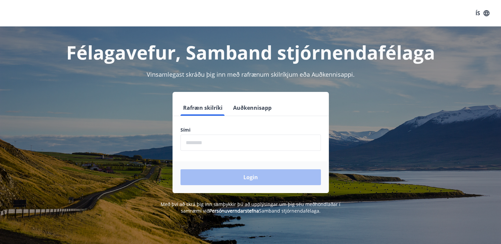
click at [187, 146] on input "phone" at bounding box center [250, 143] width 140 height 16
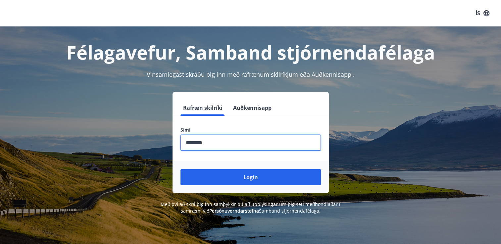
type input "********"
click at [180, 169] on button "Login" at bounding box center [250, 177] width 140 height 16
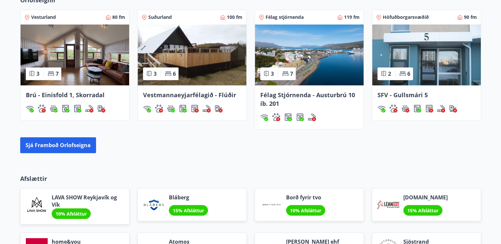
scroll to position [495, 0]
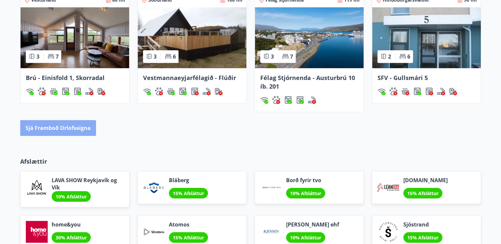
click at [65, 128] on button "Sjá framboð orlofseigna" at bounding box center [58, 128] width 76 height 16
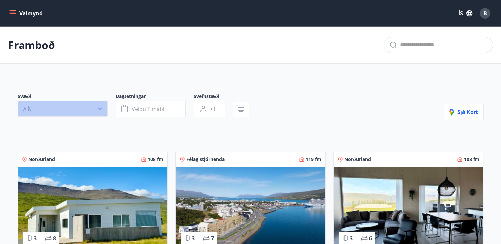
click at [102, 109] on icon "button" at bounding box center [100, 109] width 7 height 7
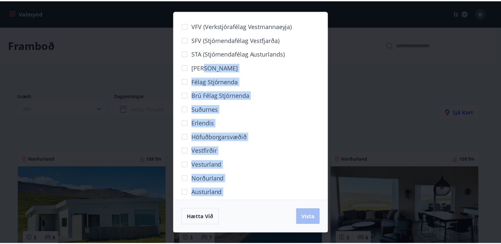
scroll to position [20, 0]
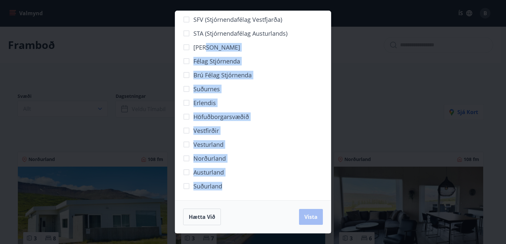
drag, startPoint x: 264, startPoint y: 68, endPoint x: 295, endPoint y: 234, distance: 167.9
click at [295, 234] on div "VFV (Verkstjórafélag Vestmannaeyja) SFV (Stjórnendafélag Vestfjarða) STA (Stjór…" at bounding box center [253, 122] width 506 height 244
click at [312, 219] on span "Vista" at bounding box center [310, 216] width 13 height 7
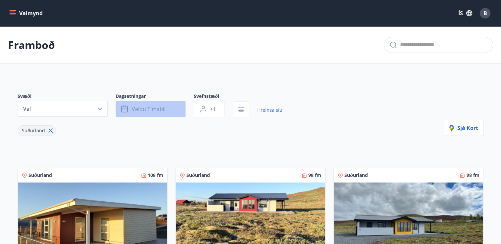
click at [149, 111] on span "Veldu tímabil" at bounding box center [149, 109] width 34 height 7
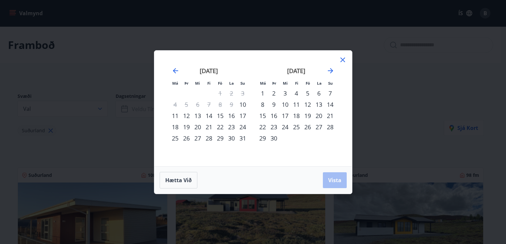
click at [198, 109] on div "6" at bounding box center [197, 104] width 11 height 11
click at [307, 91] on div "5" at bounding box center [307, 93] width 11 height 11
click at [307, 105] on div "12" at bounding box center [307, 104] width 11 height 11
click at [332, 180] on span "Vista" at bounding box center [334, 180] width 13 height 7
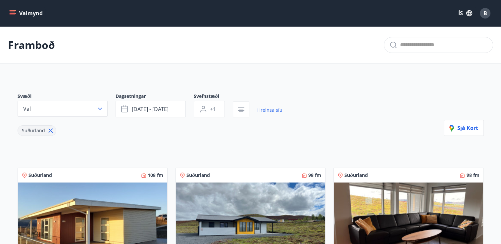
click at [331, 96] on div "Svæði Val Dagsetningar [DATE] - [DATE] Svefnstæði +1 Hreinsa síu Suðurland Sjá …" at bounding box center [251, 114] width 466 height 43
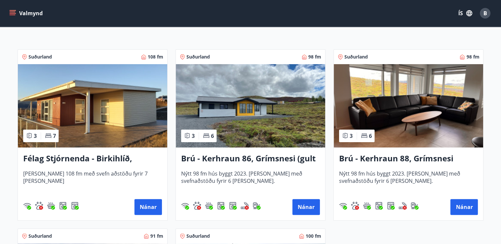
scroll to position [119, 0]
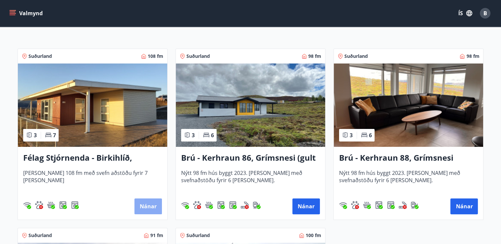
click at [148, 206] on button "Nánar" at bounding box center [147, 207] width 27 height 16
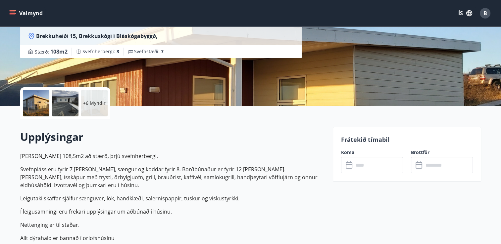
scroll to position [106, 0]
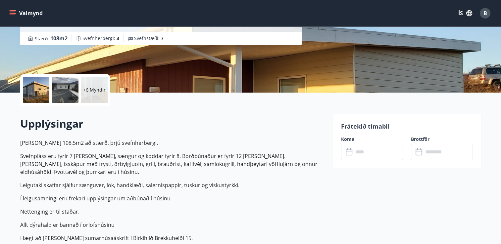
drag, startPoint x: 356, startPoint y: 152, endPoint x: 354, endPoint y: 193, distance: 41.1
click at [348, 152] on icon at bounding box center [349, 152] width 8 height 8
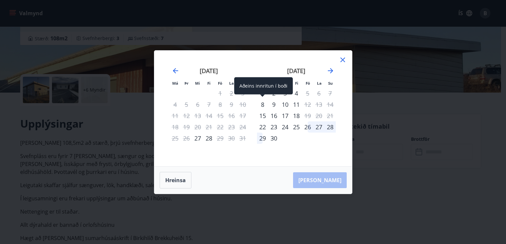
click at [262, 105] on div "8" at bounding box center [262, 104] width 11 height 11
click at [264, 104] on div "8" at bounding box center [262, 104] width 11 height 11
click at [298, 104] on div "11" at bounding box center [295, 104] width 11 height 11
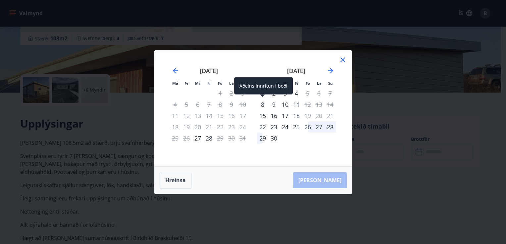
click at [261, 104] on div "8" at bounding box center [262, 104] width 11 height 11
click at [262, 102] on div "8" at bounding box center [262, 104] width 11 height 11
click at [262, 106] on div "8" at bounding box center [262, 104] width 11 height 11
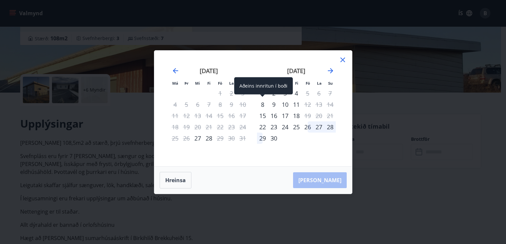
click at [261, 102] on div "8" at bounding box center [262, 104] width 11 height 11
click at [296, 104] on div "11" at bounding box center [295, 104] width 11 height 11
click at [342, 62] on icon at bounding box center [342, 60] width 8 height 8
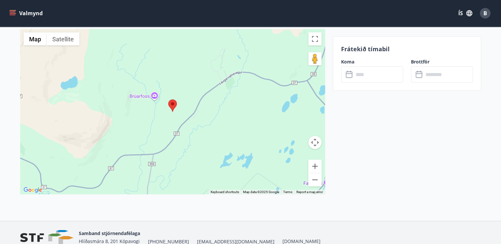
scroll to position [1068, 0]
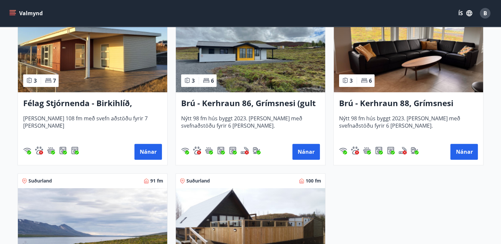
scroll to position [173, 0]
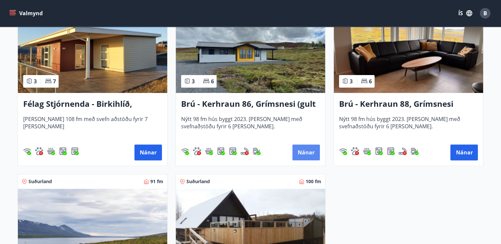
click at [312, 152] on button "Nánar" at bounding box center [305, 153] width 27 height 16
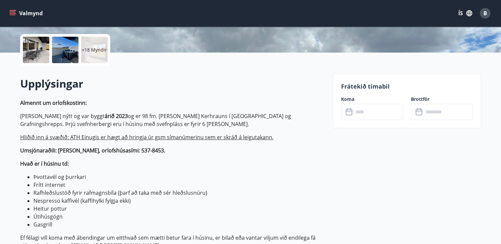
scroll to position [146, 0]
click at [357, 113] on input "text" at bounding box center [377, 112] width 49 height 16
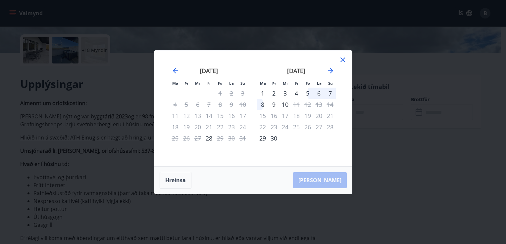
drag, startPoint x: 343, startPoint y: 113, endPoint x: 340, endPoint y: 76, distance: 37.6
click at [343, 113] on div "Má Þr Mi Fi Fö La Su Má Þr Mi Fi Fö La Su [DATE] 1 2 3 4 5 6 7 8 9 10 11 12 13 …" at bounding box center [253, 109] width 182 height 100
click at [341, 60] on icon at bounding box center [342, 60] width 8 height 8
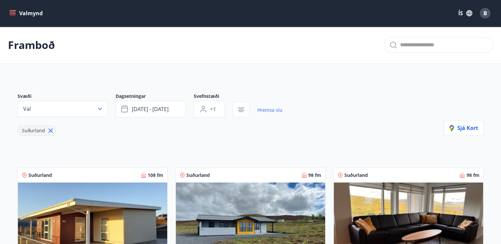
click at [205, 214] on img at bounding box center [250, 224] width 149 height 83
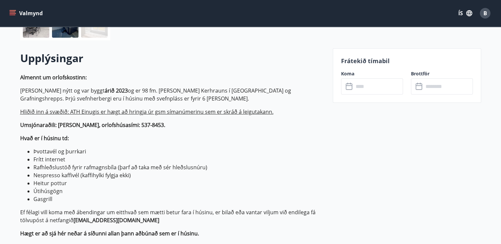
scroll to position [172, 0]
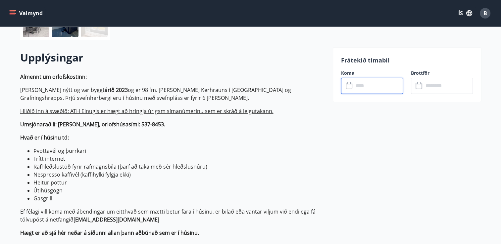
click at [359, 92] on input "text" at bounding box center [377, 86] width 49 height 16
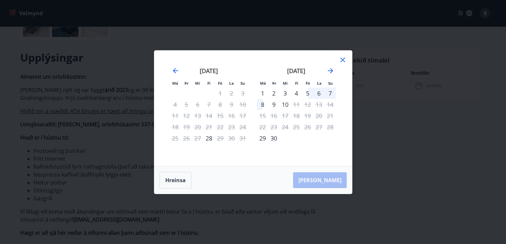
click at [344, 62] on icon at bounding box center [342, 60] width 5 height 5
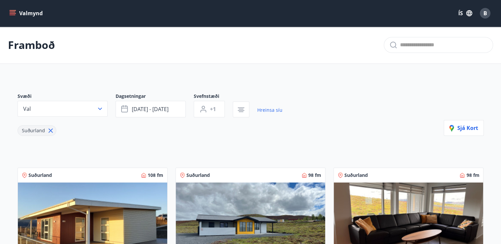
click at [379, 208] on img at bounding box center [408, 224] width 149 height 83
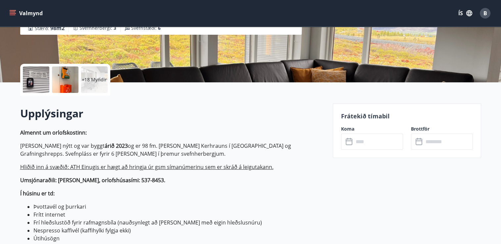
scroll to position [172, 0]
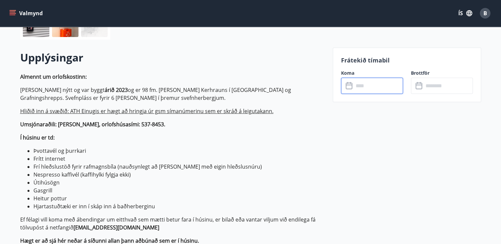
click at [359, 85] on input "text" at bounding box center [377, 86] width 49 height 16
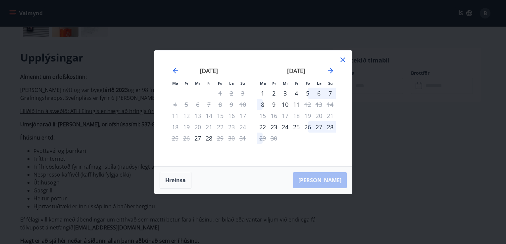
click at [273, 104] on div "9" at bounding box center [273, 104] width 11 height 11
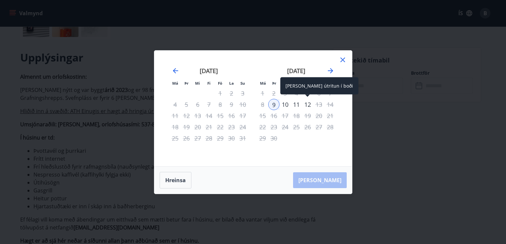
click at [310, 105] on div "12" at bounding box center [307, 104] width 11 height 11
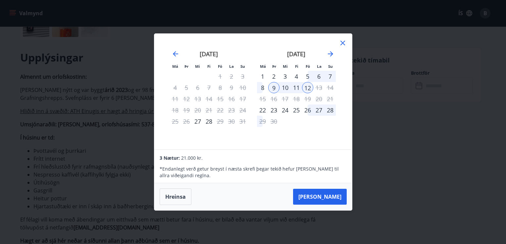
click at [307, 77] on div "5" at bounding box center [307, 76] width 11 height 11
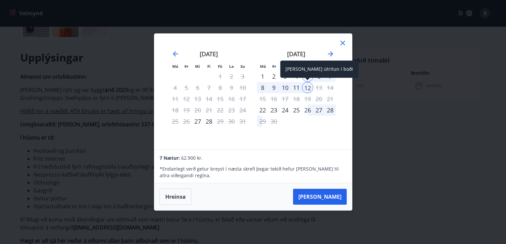
click at [307, 89] on div "12" at bounding box center [307, 87] width 11 height 11
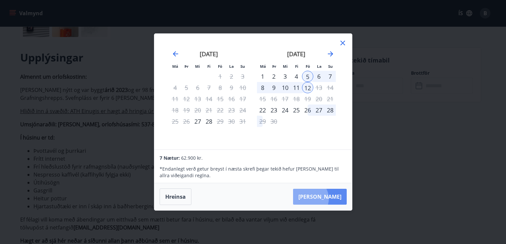
click at [328, 199] on button "[PERSON_NAME]" at bounding box center [320, 197] width 54 height 16
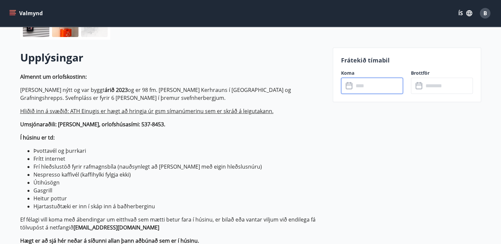
type input "******"
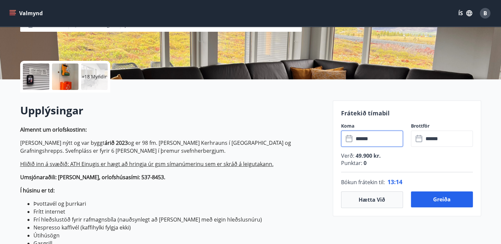
scroll to position [0, 0]
